Goal: Check status: Check status

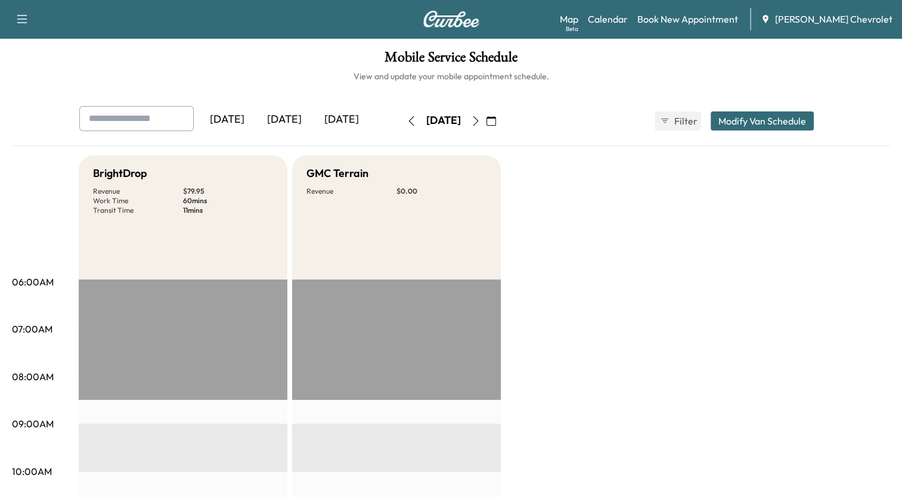
click at [496, 123] on icon "button" at bounding box center [492, 121] width 10 height 10
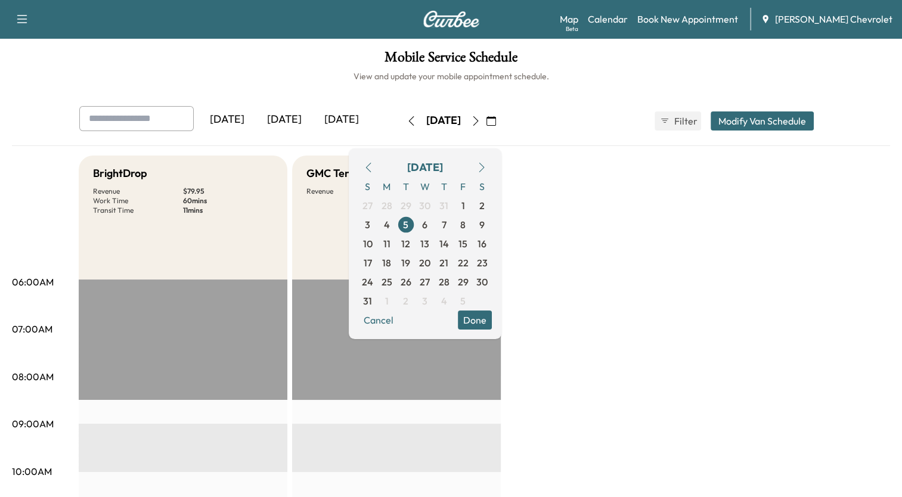
click at [487, 169] on icon "button" at bounding box center [482, 168] width 10 height 10
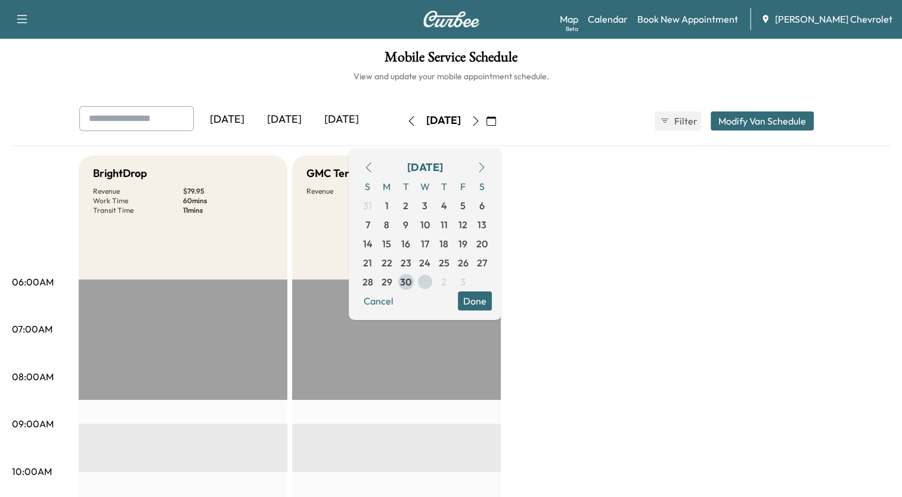
click at [435, 280] on span "1" at bounding box center [425, 281] width 19 height 19
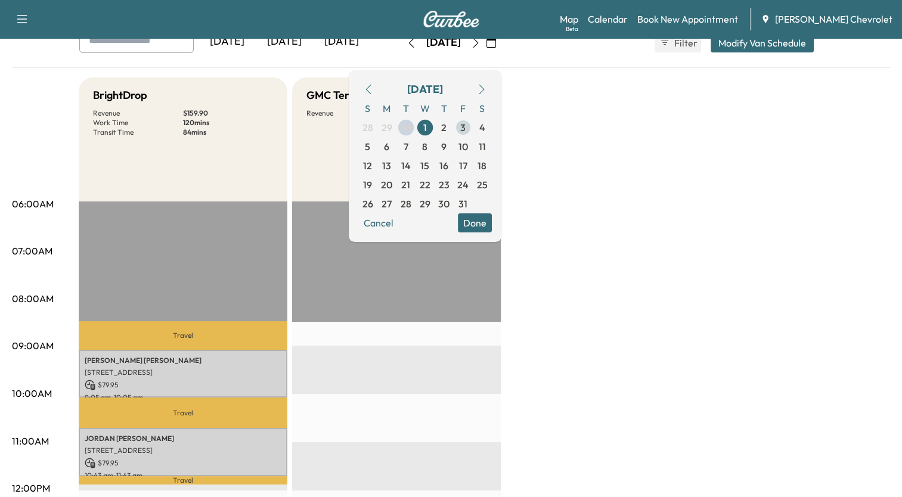
scroll to position [60, 0]
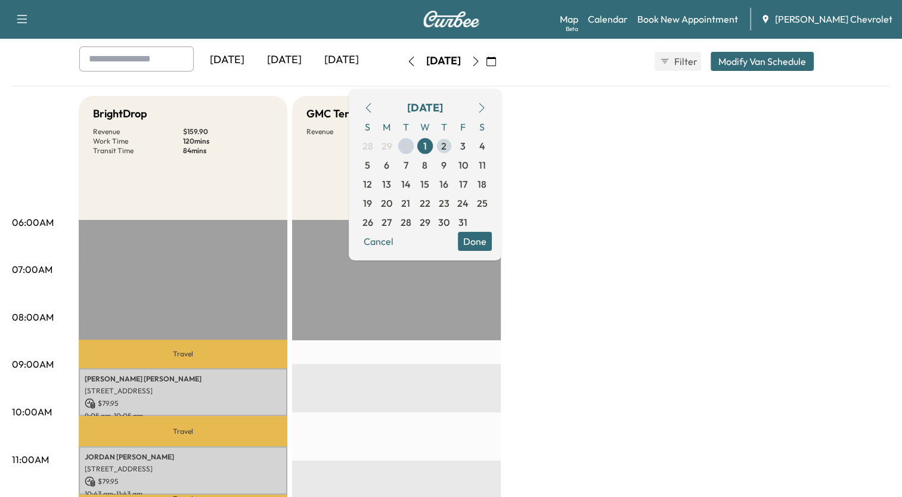
click at [447, 145] on span "2" at bounding box center [443, 146] width 5 height 14
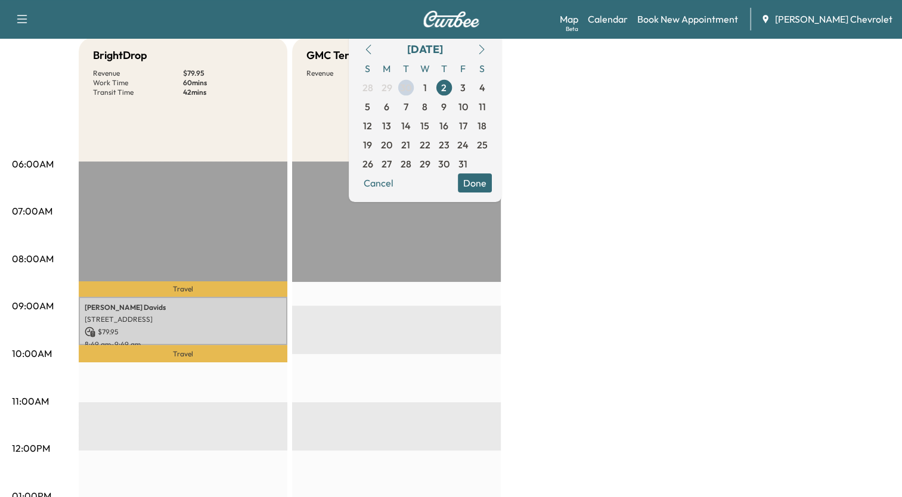
scroll to position [60, 0]
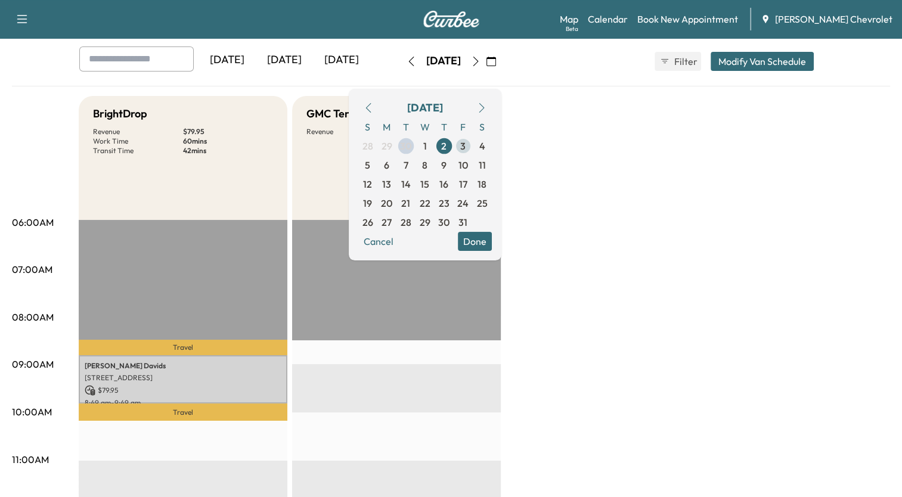
click at [473, 147] on span "3" at bounding box center [463, 146] width 19 height 19
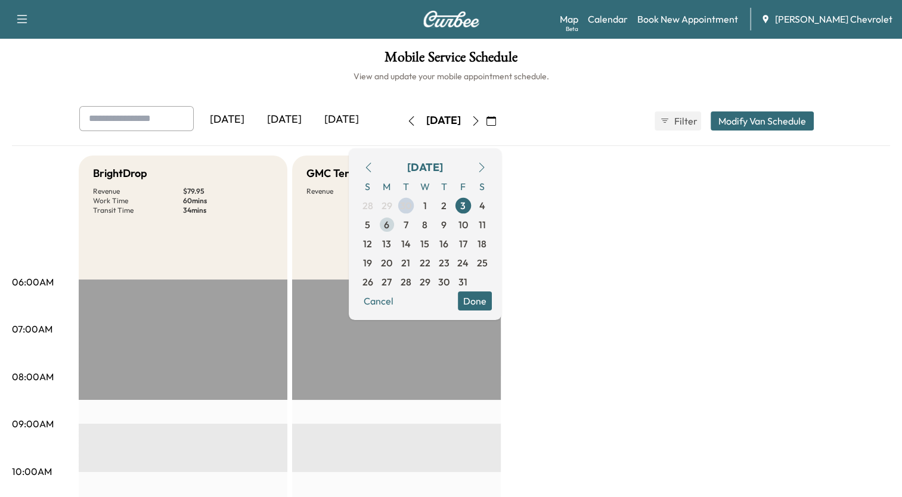
click at [389, 228] on span "6" at bounding box center [386, 225] width 5 height 14
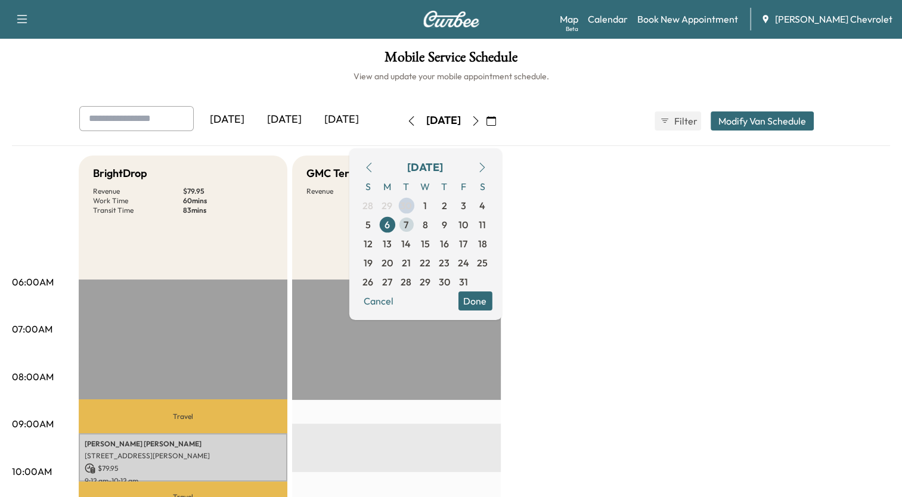
click at [416, 224] on span "7" at bounding box center [406, 224] width 19 height 19
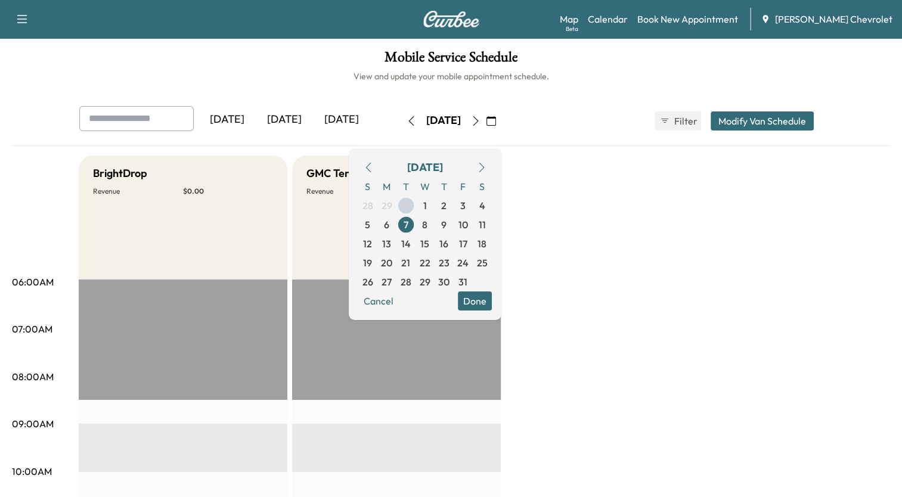
click at [373, 171] on icon "button" at bounding box center [369, 168] width 10 height 10
click at [373, 166] on icon "button" at bounding box center [369, 168] width 10 height 10
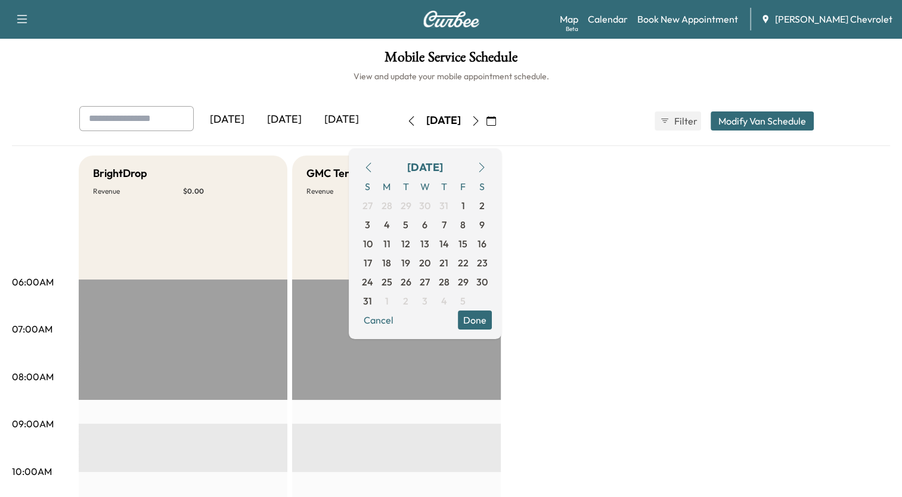
click at [487, 167] on icon "button" at bounding box center [482, 168] width 10 height 10
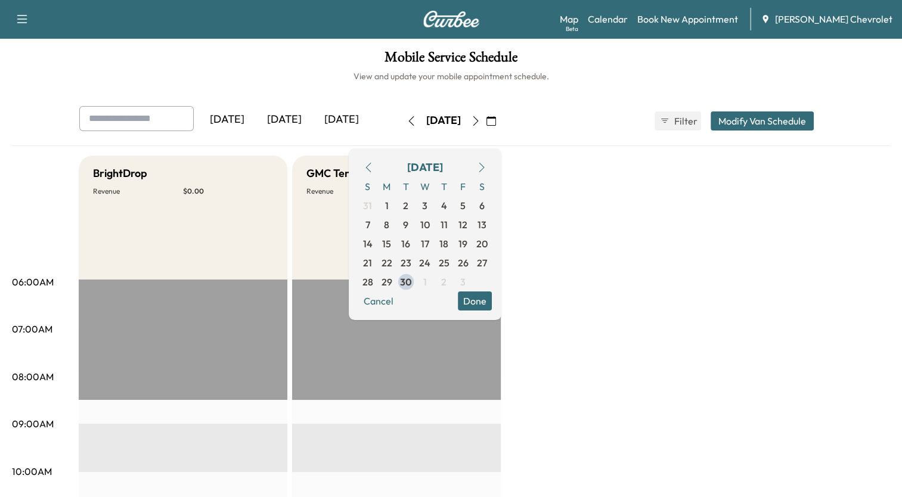
click at [373, 169] on icon "button" at bounding box center [369, 168] width 10 height 10
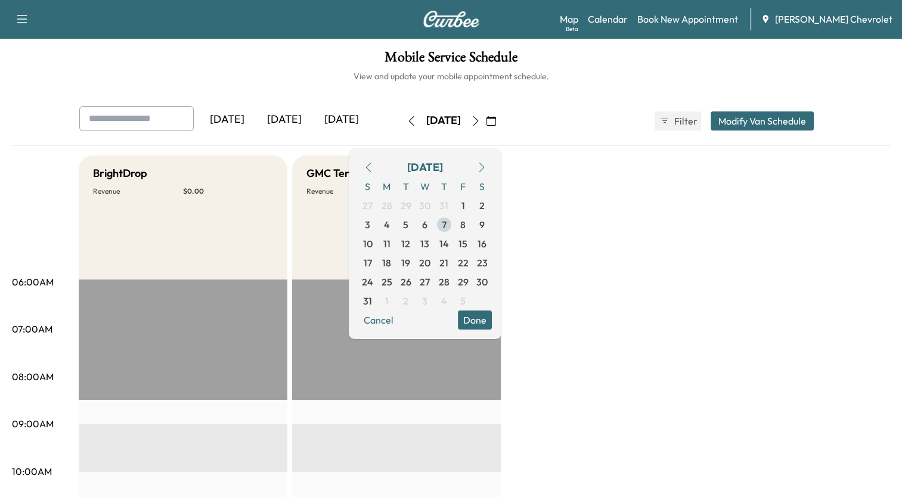
click at [454, 220] on span "7" at bounding box center [444, 224] width 19 height 19
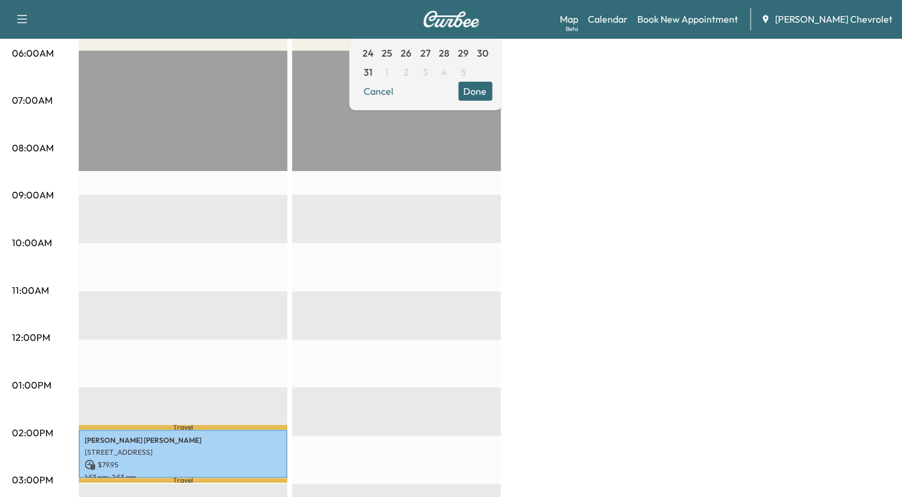
scroll to position [298, 0]
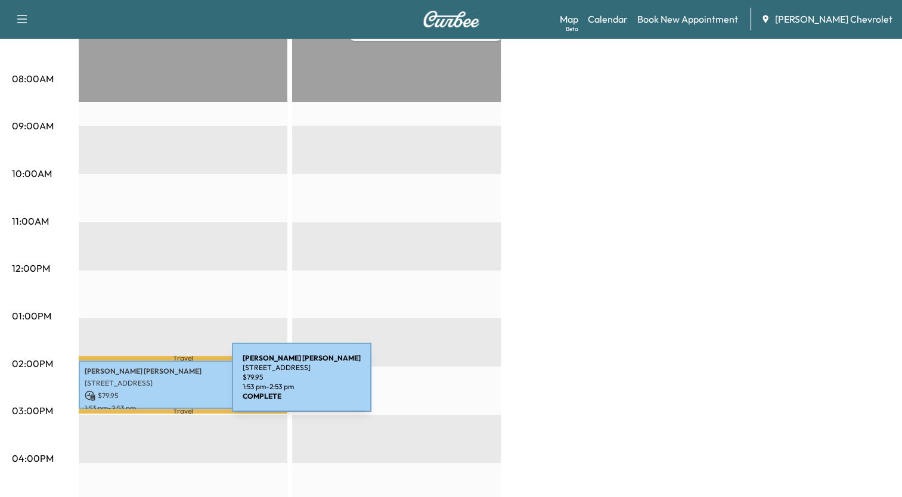
click at [143, 385] on div "[PERSON_NAME] [STREET_ADDRESS][PERSON_NAME] $ 79.95 1:53 pm - 2:53 pm" at bounding box center [183, 385] width 209 height 48
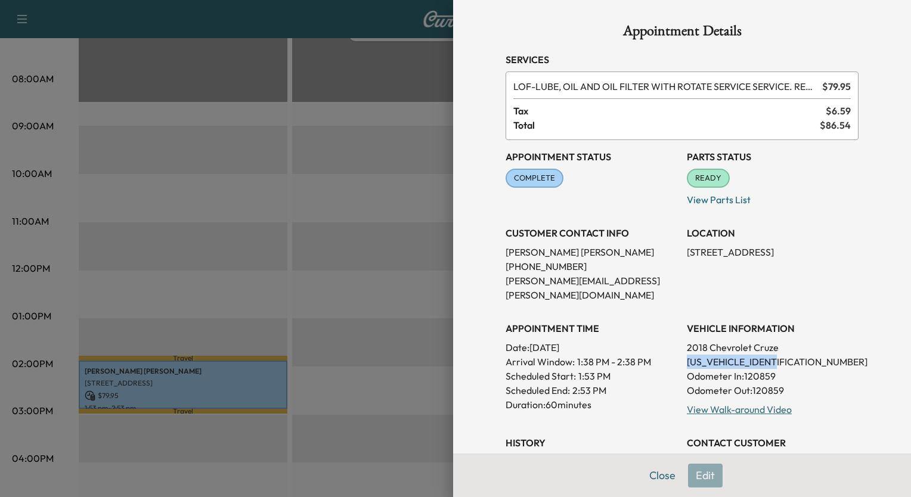
drag, startPoint x: 679, startPoint y: 348, endPoint x: 773, endPoint y: 342, distance: 94.4
click at [773, 355] on p "[US_VEHICLE_IDENTIFICATION_NUMBER]" at bounding box center [773, 362] width 172 height 14
drag, startPoint x: 773, startPoint y: 342, endPoint x: 753, endPoint y: 347, distance: 20.8
copy p "[US_VEHICLE_IDENTIFICATION_NUMBER]"
click at [417, 106] on div at bounding box center [455, 248] width 911 height 497
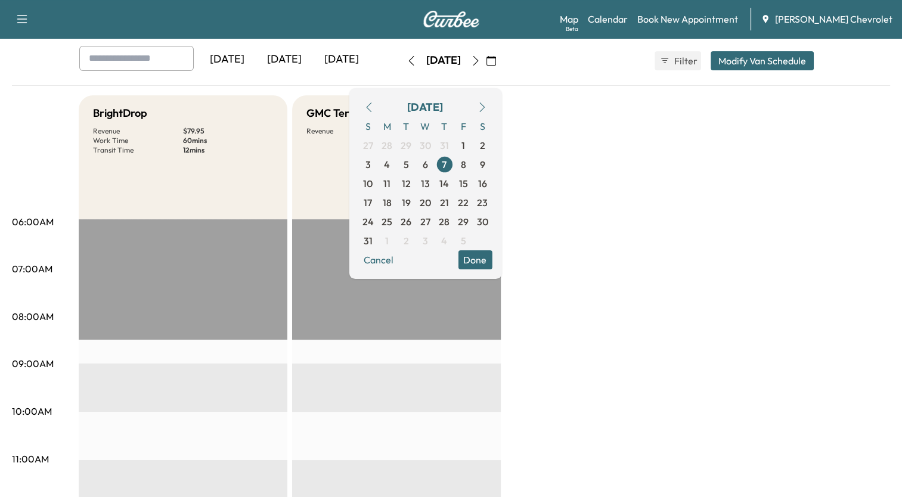
scroll to position [0, 0]
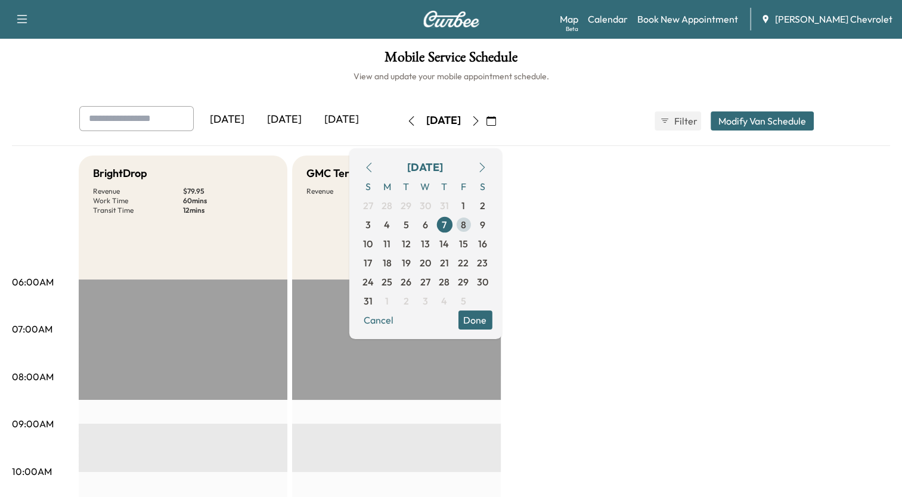
click at [466, 223] on span "8" at bounding box center [463, 225] width 5 height 14
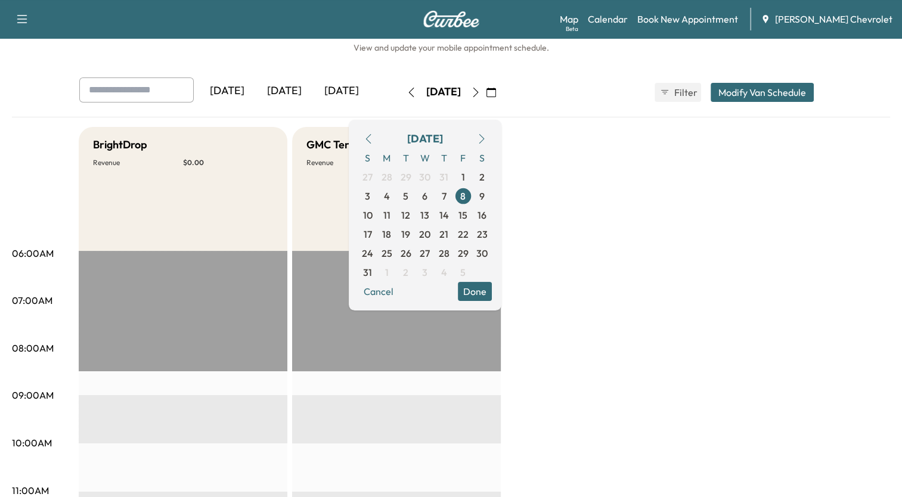
scroll to position [27, 0]
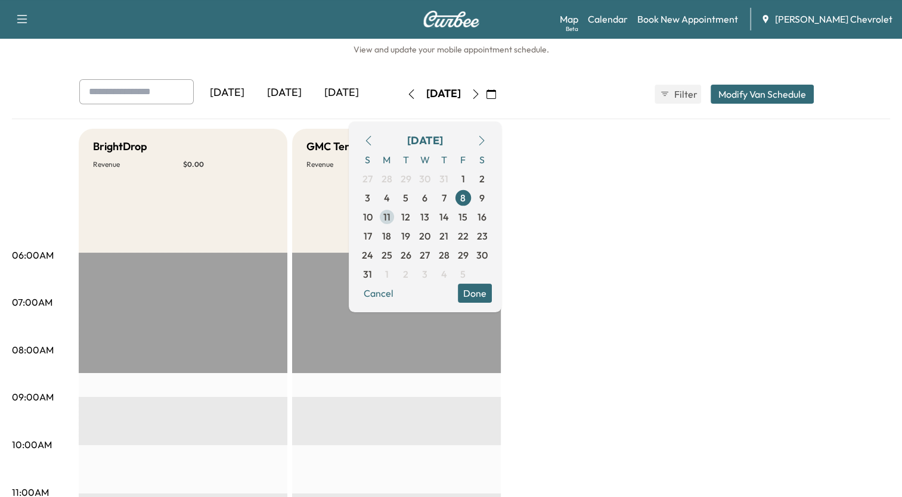
click at [391, 216] on span "11" at bounding box center [386, 217] width 7 height 14
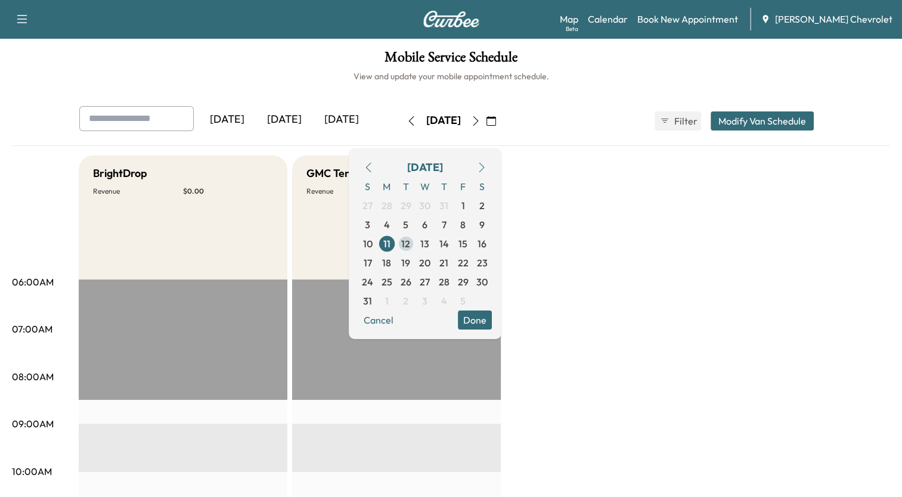
click at [416, 244] on span "12" at bounding box center [406, 243] width 19 height 19
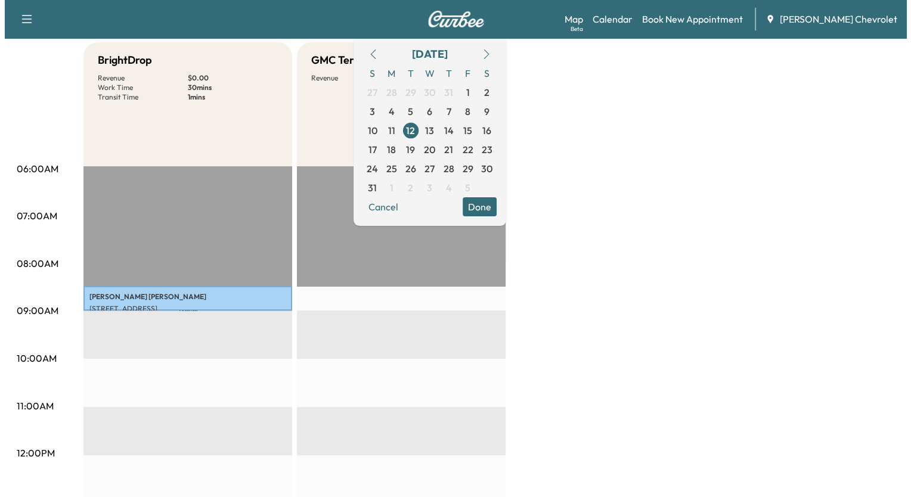
scroll to position [119, 0]
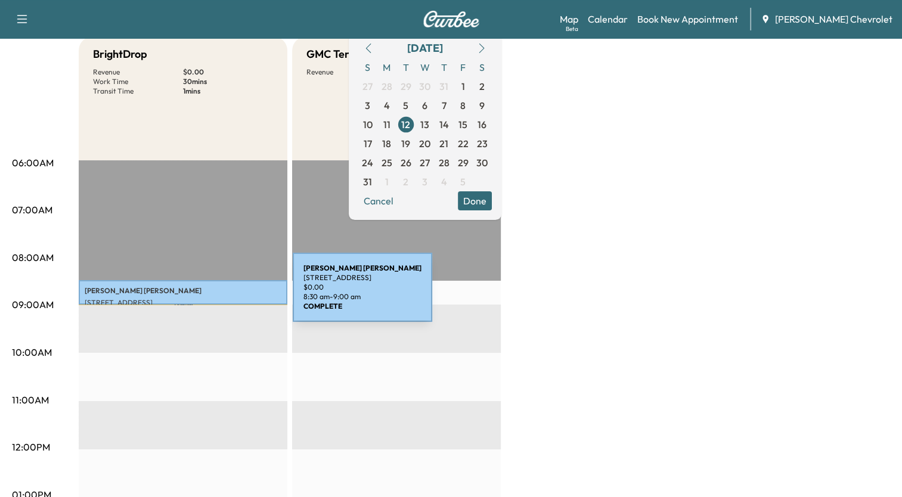
click at [203, 295] on div "[PERSON_NAME] [STREET_ADDRESS] $ 0.00 8:30 am - 9:00 am" at bounding box center [183, 292] width 209 height 24
